Goal: Task Accomplishment & Management: Manage account settings

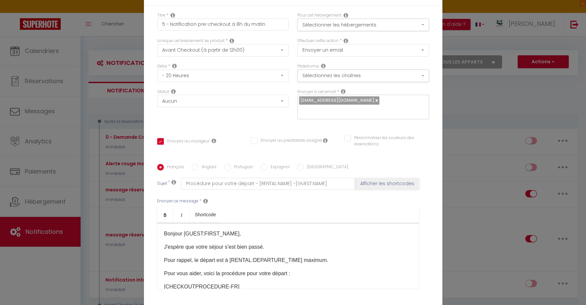
select select "4"
select select "20 Heures"
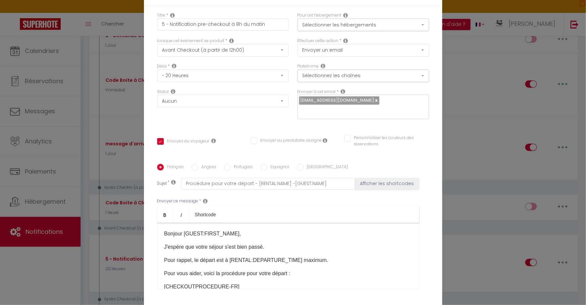
click at [424, 13] on div "Titre * 5 - Notification pre-checkout à 8h du matin Pour cet hébergement Sélect…" at bounding box center [293, 164] width 298 height 317
click at [471, 148] on div "Modifier la notification × Titre * 5 - Notification pre-checkout à 8h du matin …" at bounding box center [293, 152] width 586 height 305
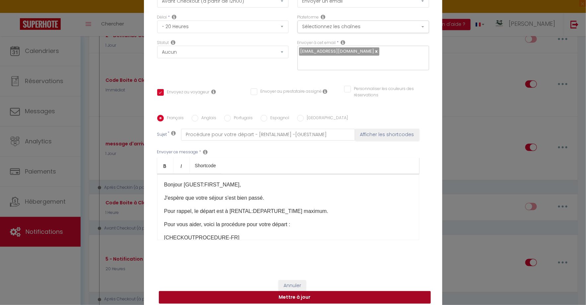
drag, startPoint x: 254, startPoint y: 287, endPoint x: 299, endPoint y: 232, distance: 70.2
click at [299, 231] on form "Modifier la notification × Titre * 5 - Notification pre-checkout à 8h du matin …" at bounding box center [293, 121] width 298 height 379
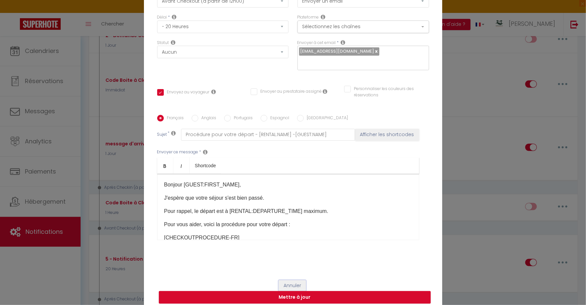
click at [292, 281] on button "Annuler" at bounding box center [292, 285] width 28 height 11
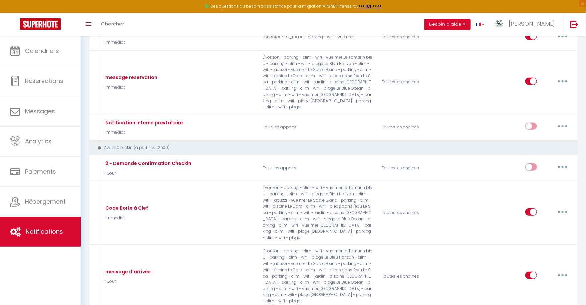
scroll to position [0, 0]
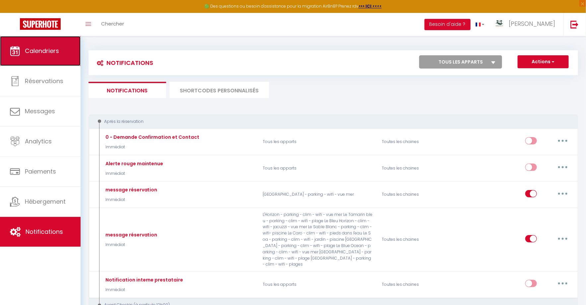
click at [44, 63] on link "Calendriers" at bounding box center [40, 51] width 81 height 30
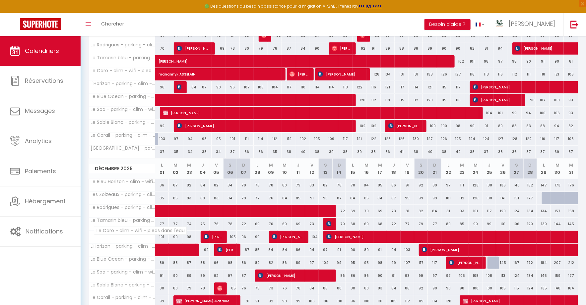
scroll to position [335, 0]
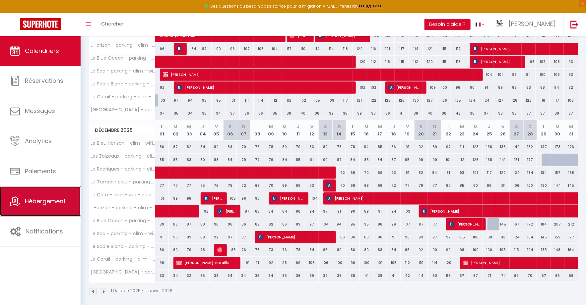
click at [51, 207] on link "Hébergement" at bounding box center [40, 202] width 81 height 30
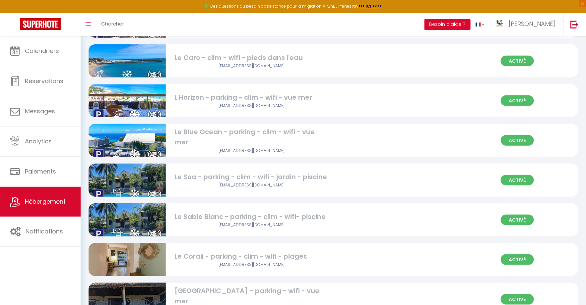
scroll to position [225, 0]
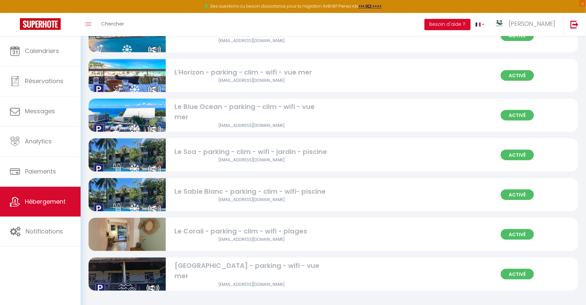
click at [136, 237] on img at bounding box center [126, 234] width 77 height 91
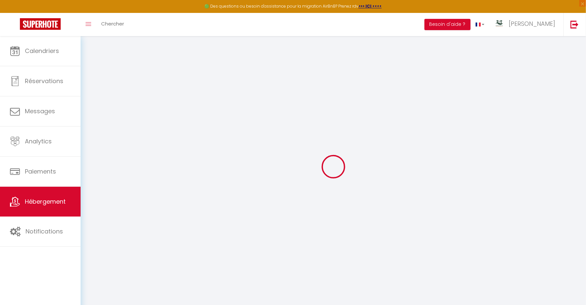
select select
type input "[EMAIL_ADDRESS][DOMAIN_NAME]"
checkbox input "true"
select select "+ 22 %"
select select "+ 34 %"
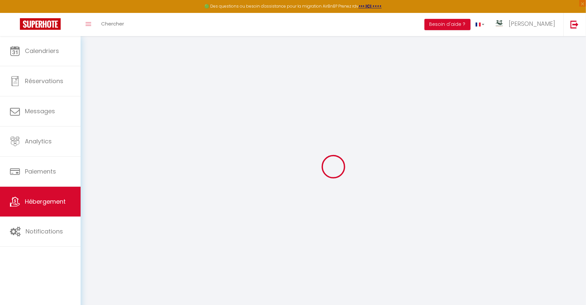
select select
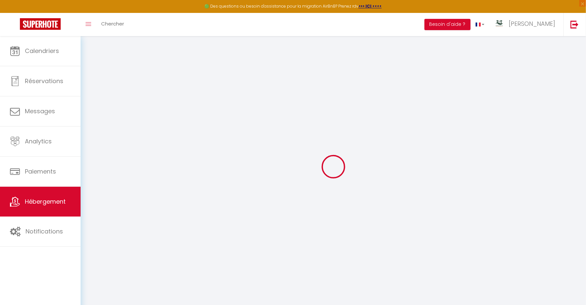
select select
select select "3693-1528690721889816593"
select select
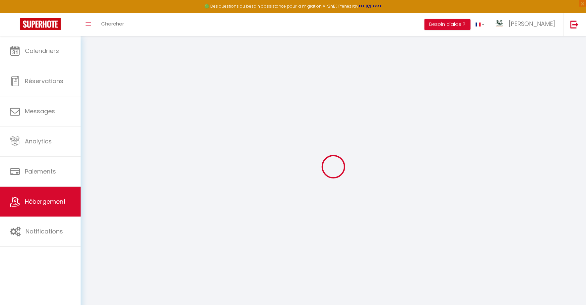
select select
checkbox input "false"
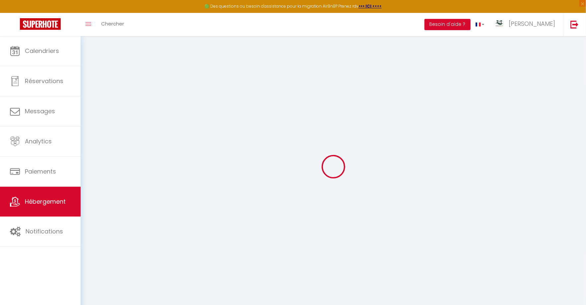
checkbox input "false"
select select
select select "EUR"
select select
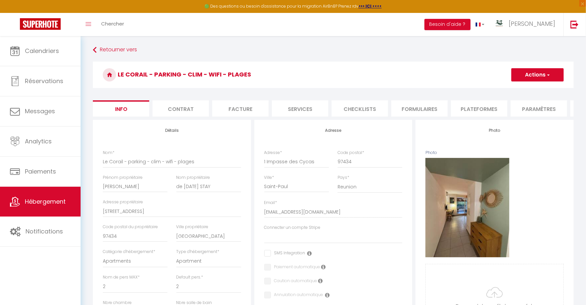
click at [305, 109] on li "Services" at bounding box center [300, 108] width 56 height 16
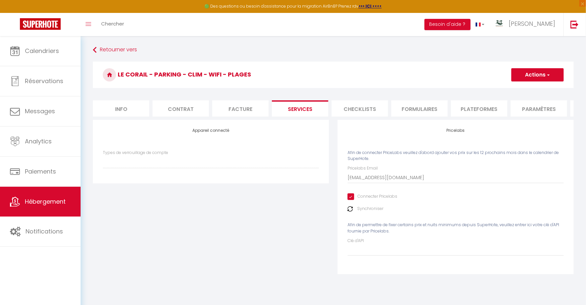
select select
click at [208, 163] on select "Types de verrouillage de compte" at bounding box center [211, 162] width 216 height 13
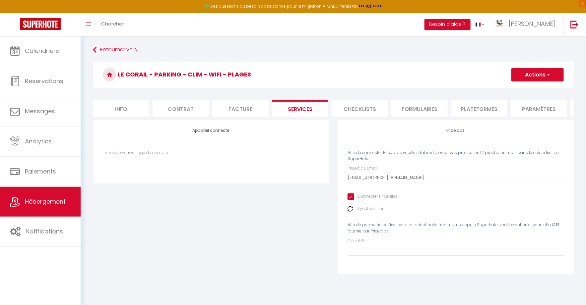
click at [455, 113] on li "Plateformes" at bounding box center [479, 108] width 56 height 16
select select
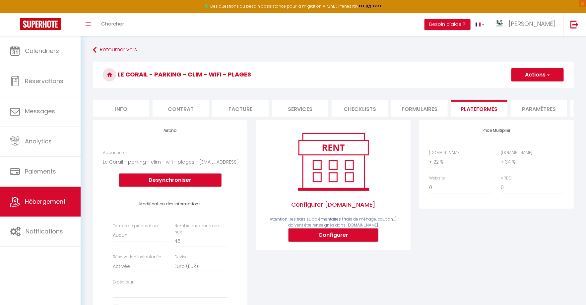
click at [328, 237] on button "Configurer" at bounding box center [332, 235] width 89 height 13
select select
type input "[EMAIL_ADDRESS][DATE][DOMAIN_NAME]"
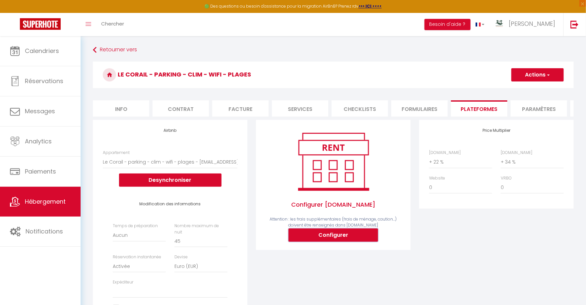
type input "[EMAIL_ADDRESS][DOMAIN_NAME]"
select select
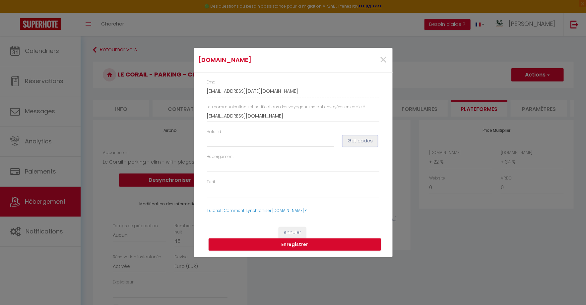
click at [353, 141] on button "Get codes" at bounding box center [359, 141] width 35 height 11
select select
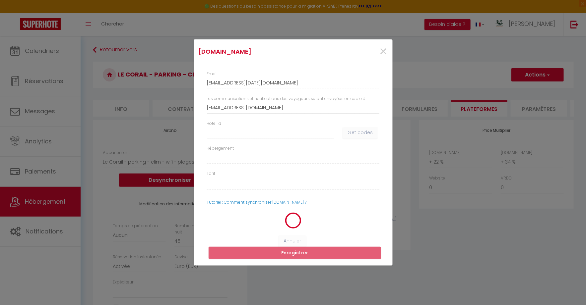
select select
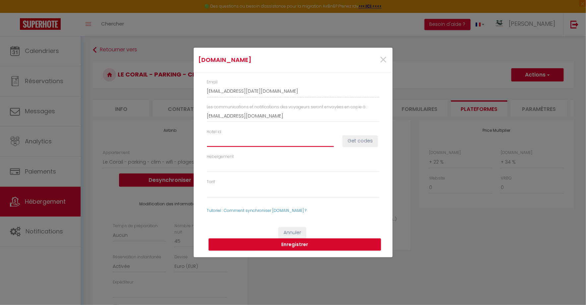
click at [237, 146] on input "Hotel id" at bounding box center [270, 141] width 127 height 12
type input "1"
select select
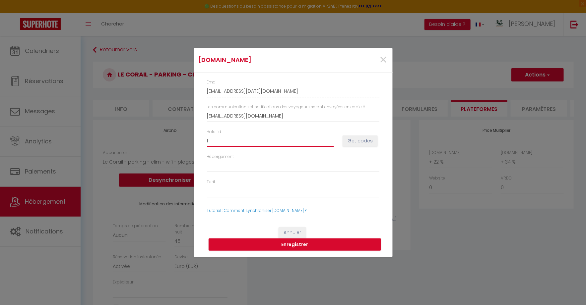
type input "15"
select select
type input "150"
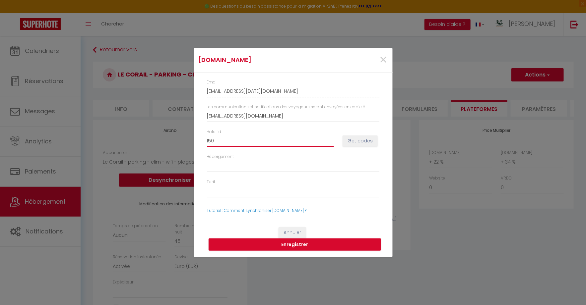
select select
type input "1507"
select select
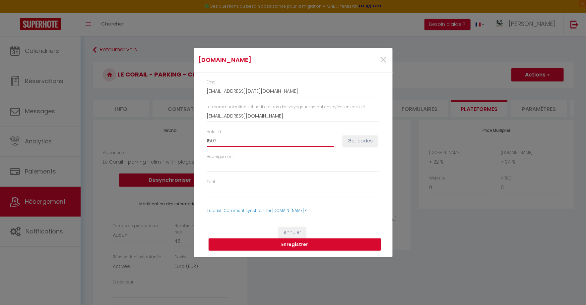
select select
type input "15077"
select select
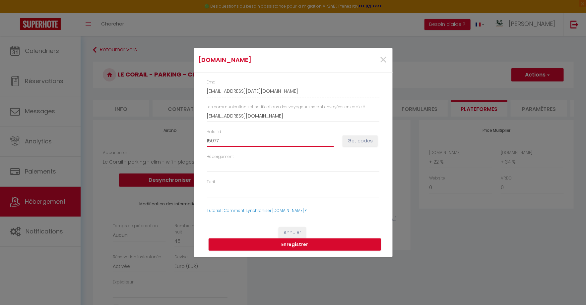
select select
type input "150776"
select select
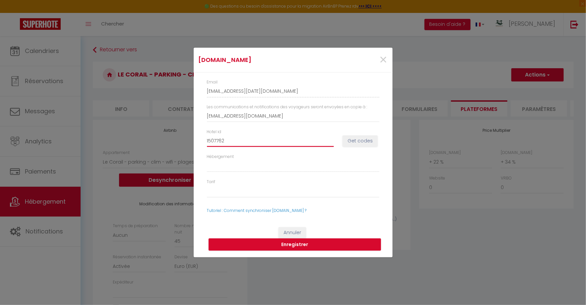
type input "15077627"
select select
type input "15077627"
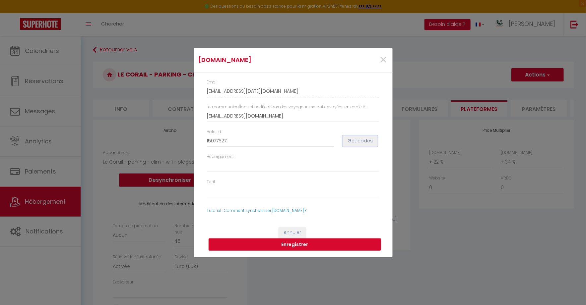
click at [353, 142] on button "Get codes" at bounding box center [359, 141] width 35 height 11
select select
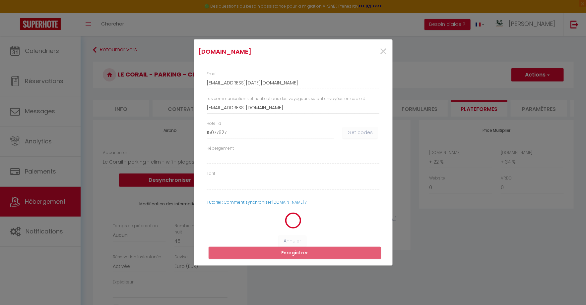
select select
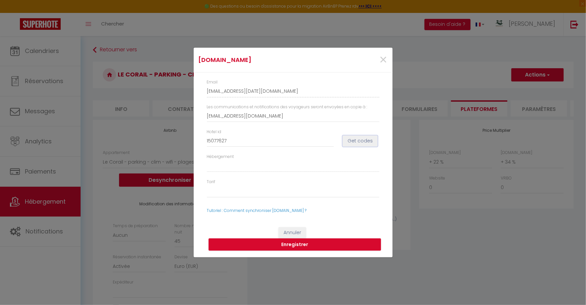
click at [367, 142] on button "Get codes" at bounding box center [359, 141] width 35 height 11
select select
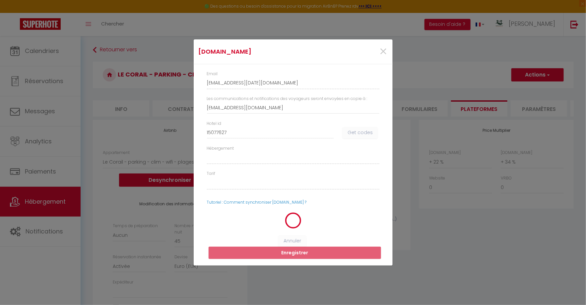
select select
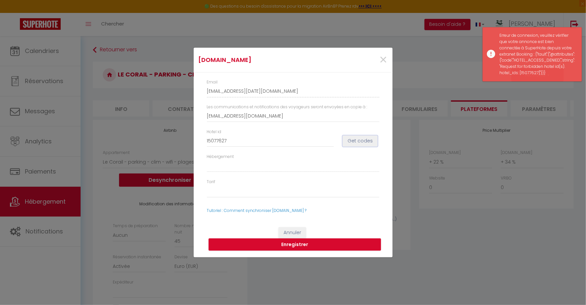
click at [367, 142] on button "Get codes" at bounding box center [359, 141] width 35 height 11
select select
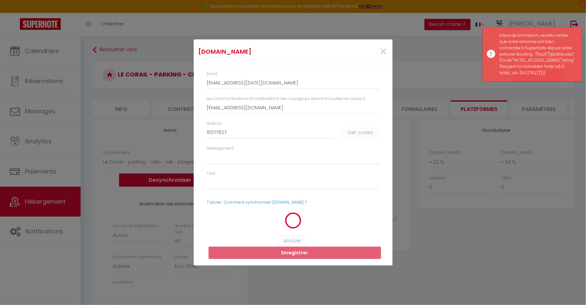
select select
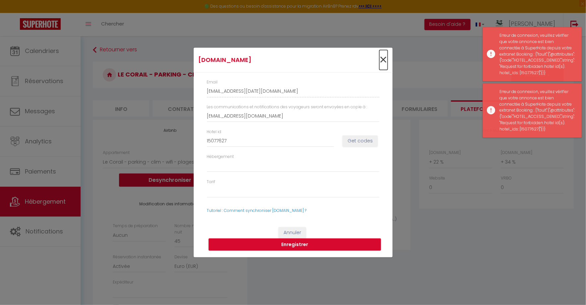
click at [383, 58] on span "×" at bounding box center [383, 60] width 8 height 20
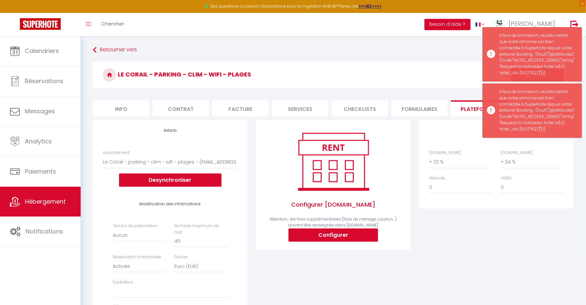
click at [389, 69] on h3 "Le Corail - parking - clim - wifi - plages" at bounding box center [333, 75] width 481 height 27
click at [323, 57] on div "Retourner vers Le Corail - parking - clim - wifi - plages Actions Enregistrer I…" at bounding box center [332, 261] width 489 height 435
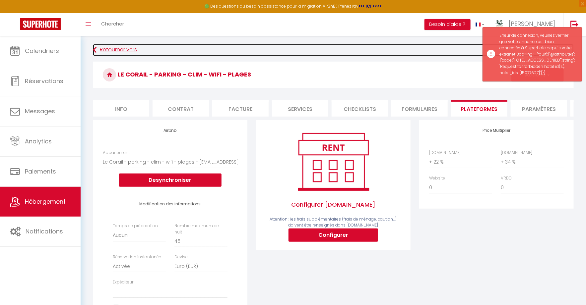
click at [407, 50] on link "Retourner vers" at bounding box center [333, 50] width 481 height 12
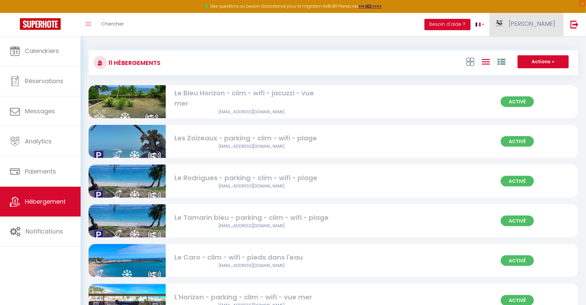
click at [548, 20] on span "[PERSON_NAME]" at bounding box center [531, 24] width 46 height 8
click at [528, 43] on link "Paramètres" at bounding box center [536, 45] width 49 height 11
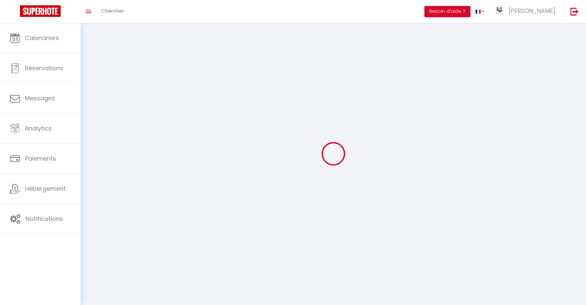
type input "imseqwQp8BK3EMyAd7rQHlHIT"
type input "vDmZmzWnCvDXEAv6LuWGKcpld"
type input "[URL][DOMAIN_NAME]"
select select "fr"
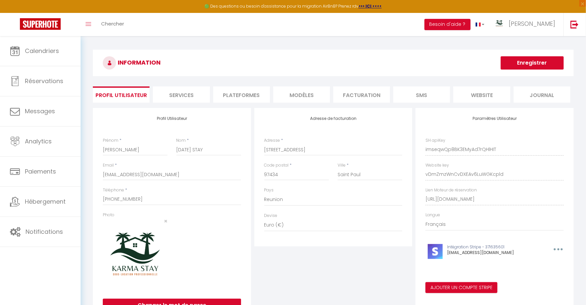
click at [229, 96] on li "Plateformes" at bounding box center [241, 94] width 57 height 16
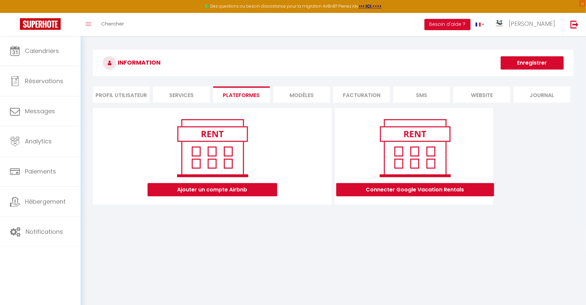
click at [189, 96] on li "Services" at bounding box center [181, 94] width 57 height 16
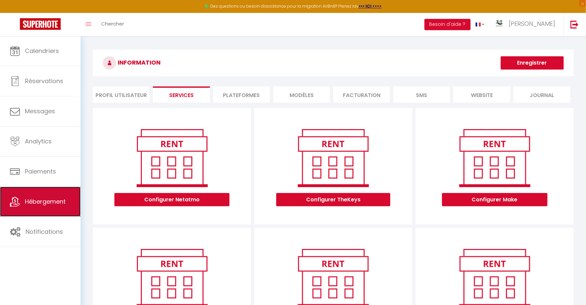
click at [57, 204] on span "Hébergement" at bounding box center [45, 202] width 41 height 8
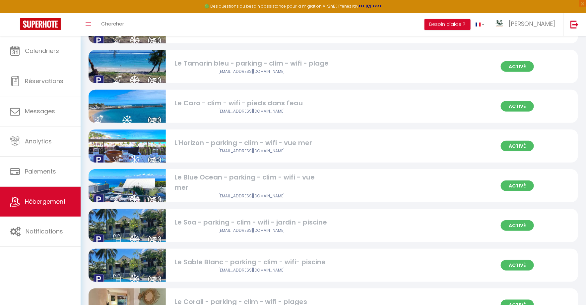
scroll to position [189, 0]
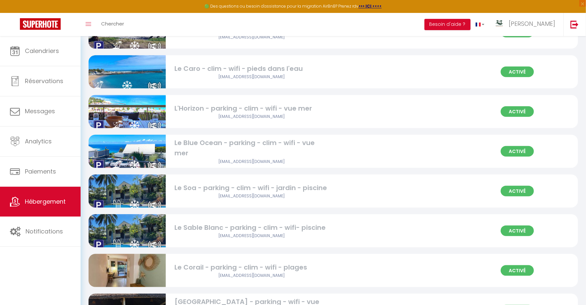
click at [139, 275] on img at bounding box center [126, 270] width 77 height 91
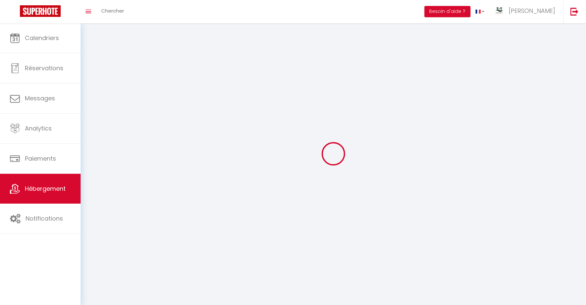
select select "28"
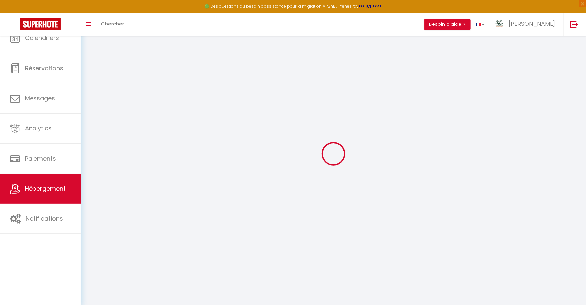
select select
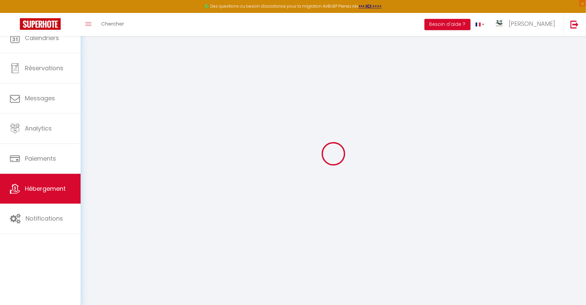
checkbox input "false"
select select
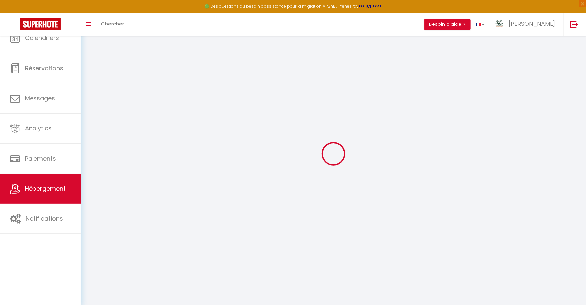
select select
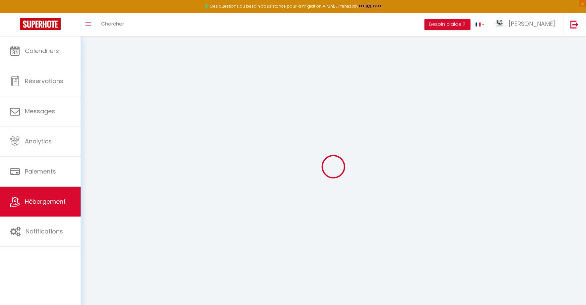
select select
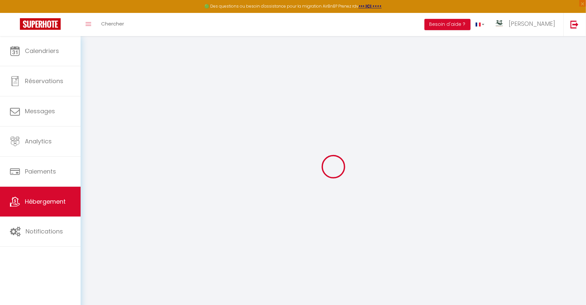
select select
checkbox input "false"
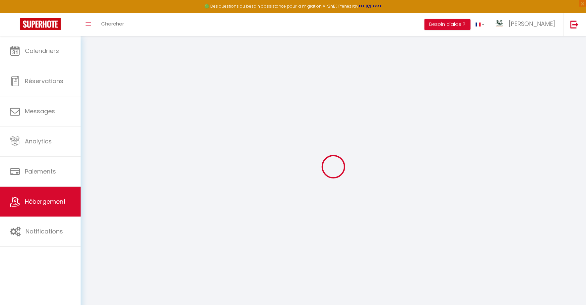
select select
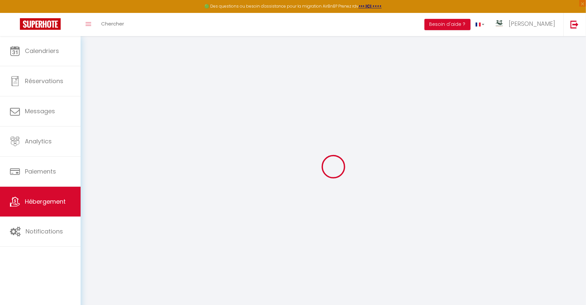
select select
checkbox input "false"
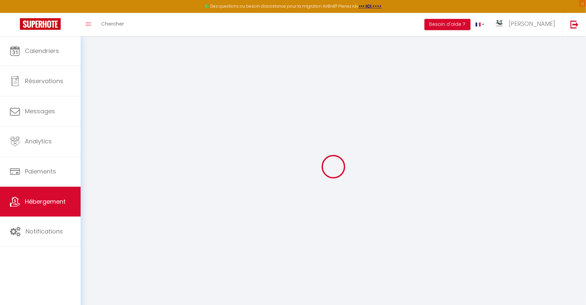
checkbox input "false"
select select
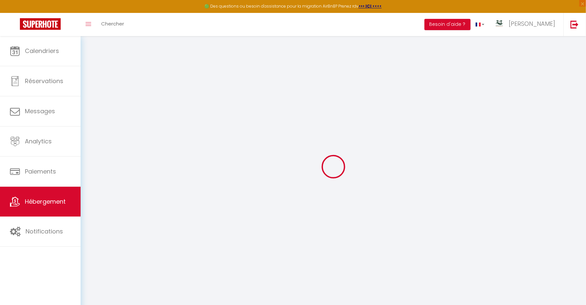
select select
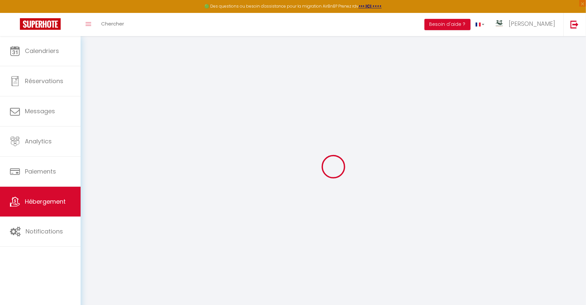
checkbox input "false"
select select
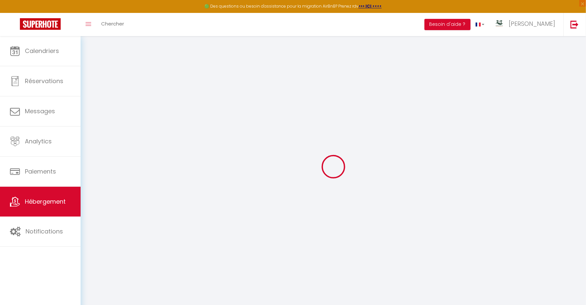
select select
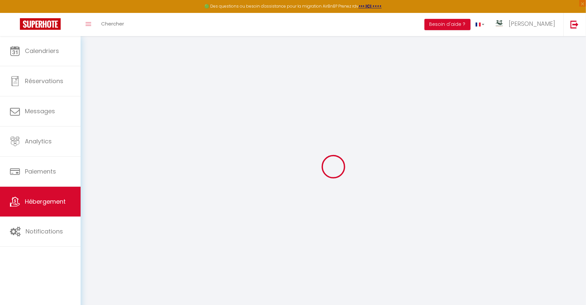
select select
checkbox input "false"
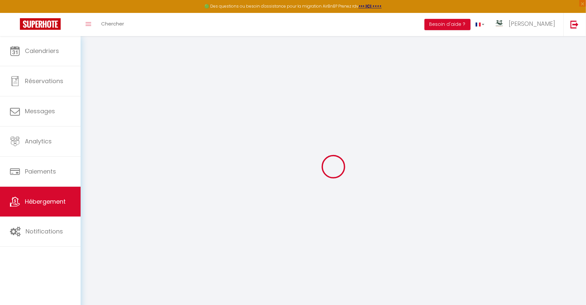
checkbox input "false"
select select
type input "Le Corail - parking - clim - wifi - plages"
type input "[PERSON_NAME]"
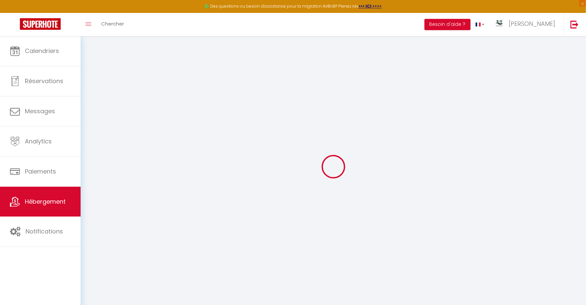
type input "de [DATE] STAY"
type input "[STREET_ADDRESS]"
type input "97434"
type input "[GEOGRAPHIC_DATA]"
select select "2"
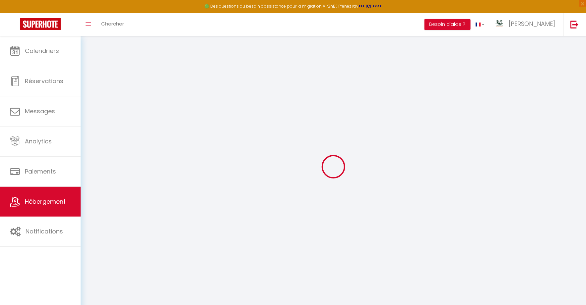
type input "73"
type input "35"
type input "2.50"
type input "250"
select select
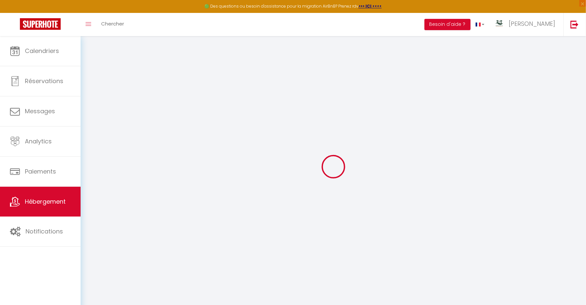
select select
type input "1 Impasse des Cycas"
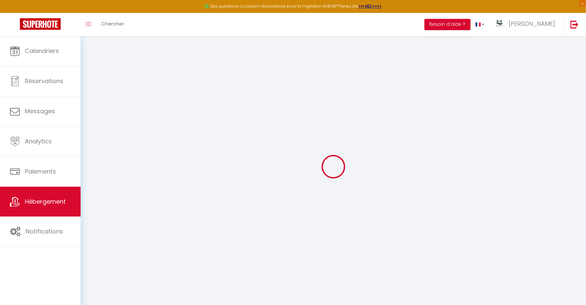
type input "97434"
type input "Saint-Paul"
select select "177"
type input "[EMAIL_ADDRESS][DOMAIN_NAME]"
select select
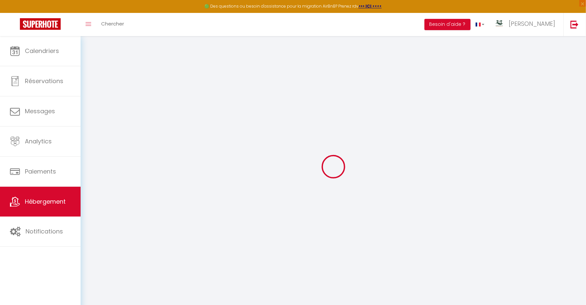
checkbox input "false"
type input "0"
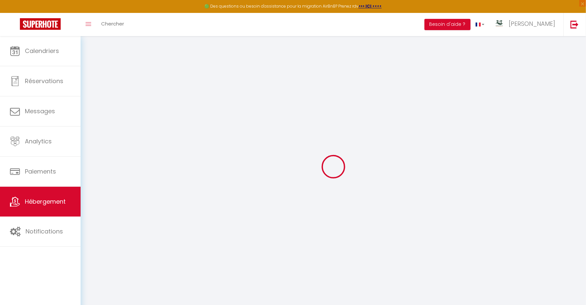
type input "0"
select select "+ 22 %"
select select "+ 34 %"
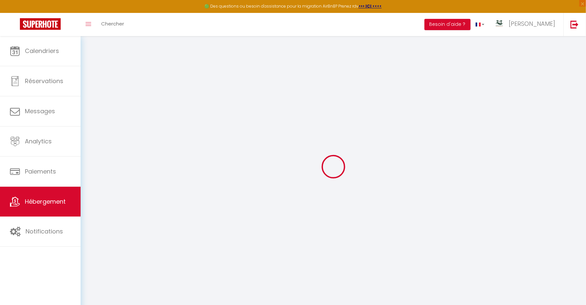
select select "3693-1528690721889816593"
select select
checkbox input "false"
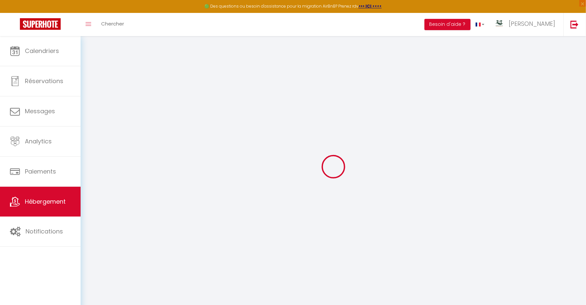
checkbox input "false"
select select "EUR"
select select
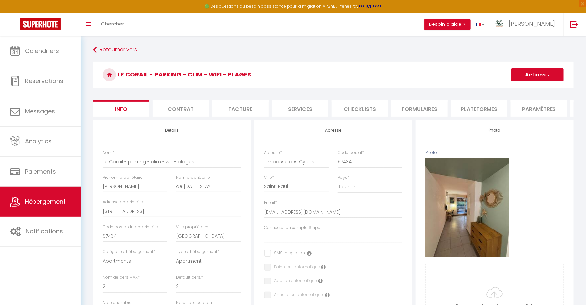
click at [305, 109] on li "Services" at bounding box center [300, 108] width 56 height 16
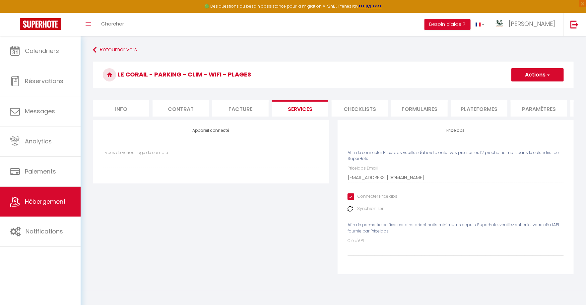
click at [459, 108] on li "Plateformes" at bounding box center [479, 108] width 56 height 16
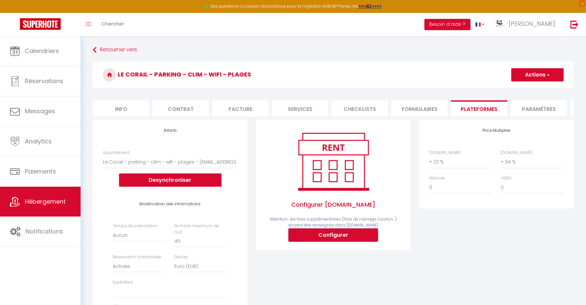
click at [325, 238] on button "Configurer" at bounding box center [332, 235] width 89 height 13
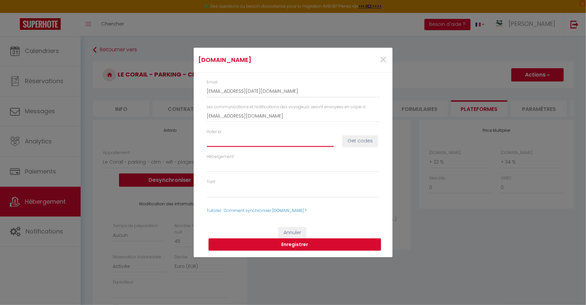
click at [259, 144] on input "Hotel id" at bounding box center [270, 141] width 127 height 12
click at [359, 141] on button "Get codes" at bounding box center [359, 141] width 35 height 11
